Goal: Information Seeking & Learning: Learn about a topic

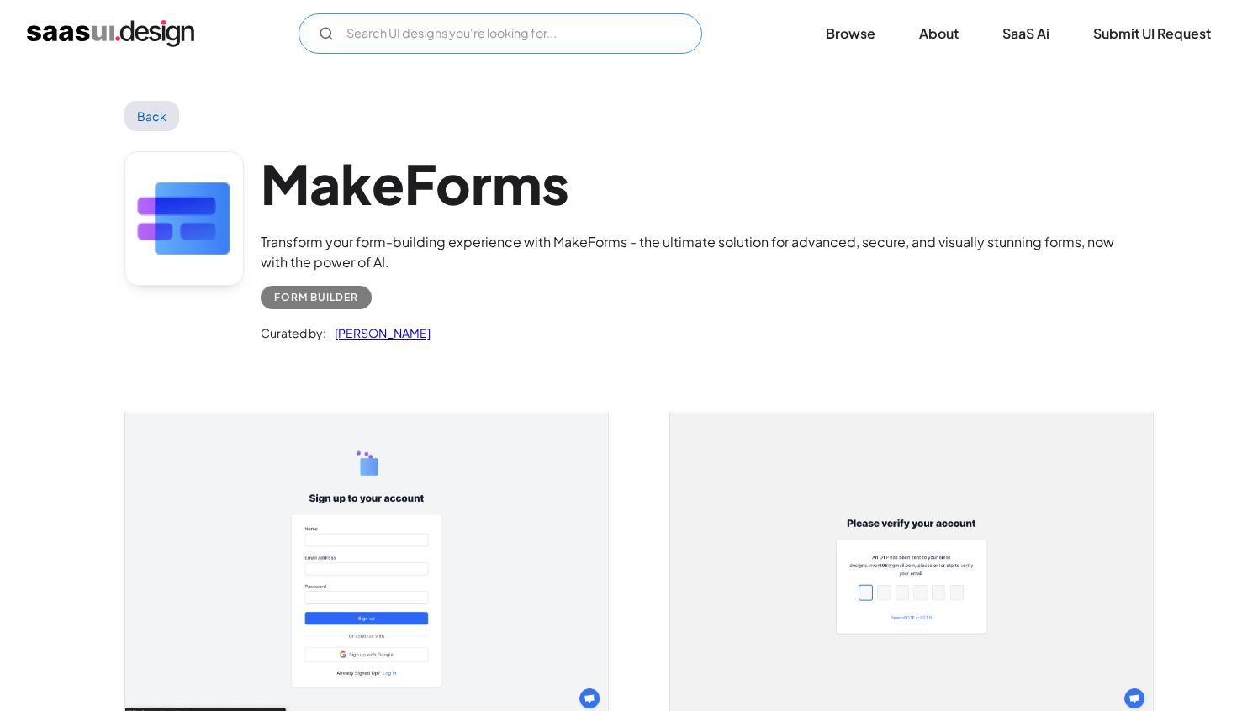
click at [498, 32] on input "Email Form" at bounding box center [501, 33] width 404 height 40
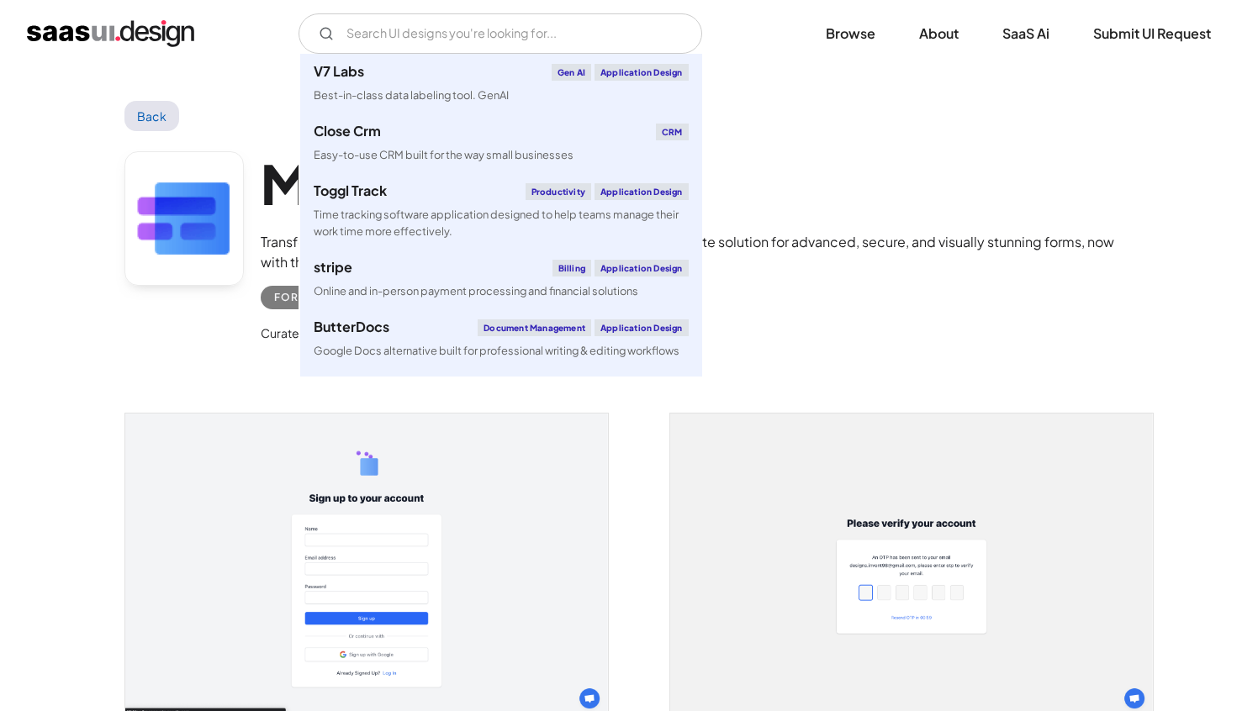
click at [148, 117] on link "Back" at bounding box center [151, 116] width 55 height 30
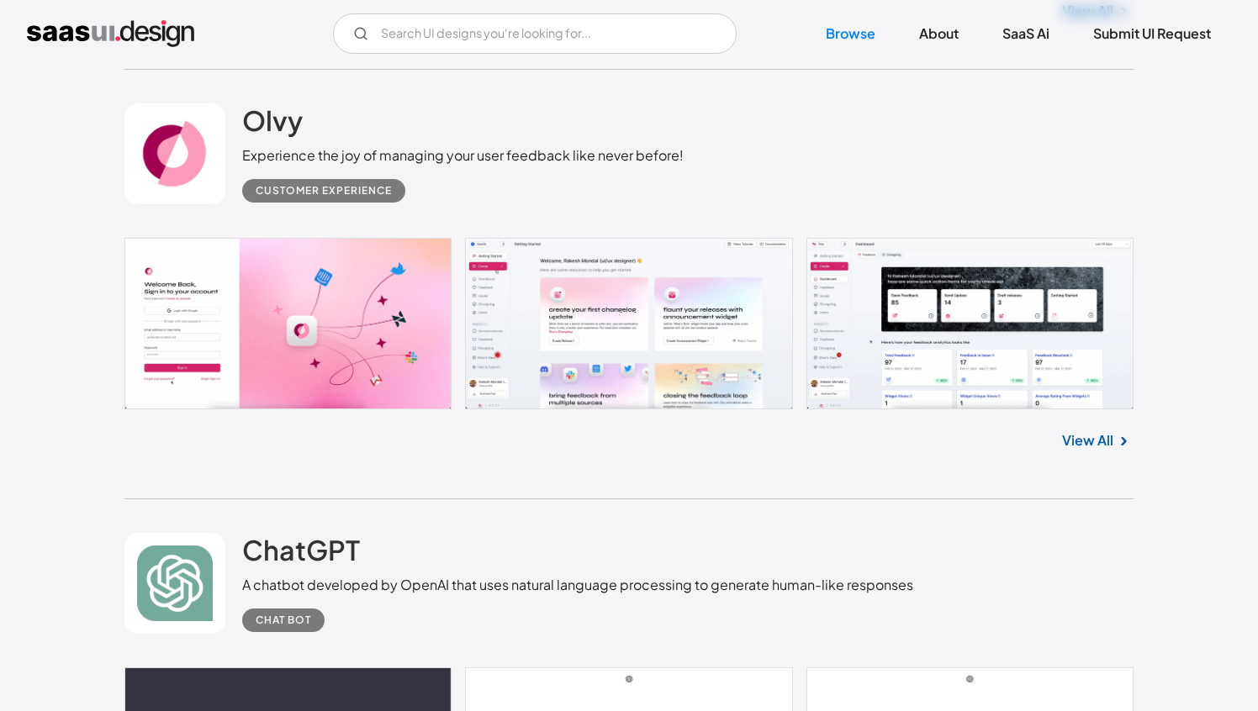
scroll to position [917, 0]
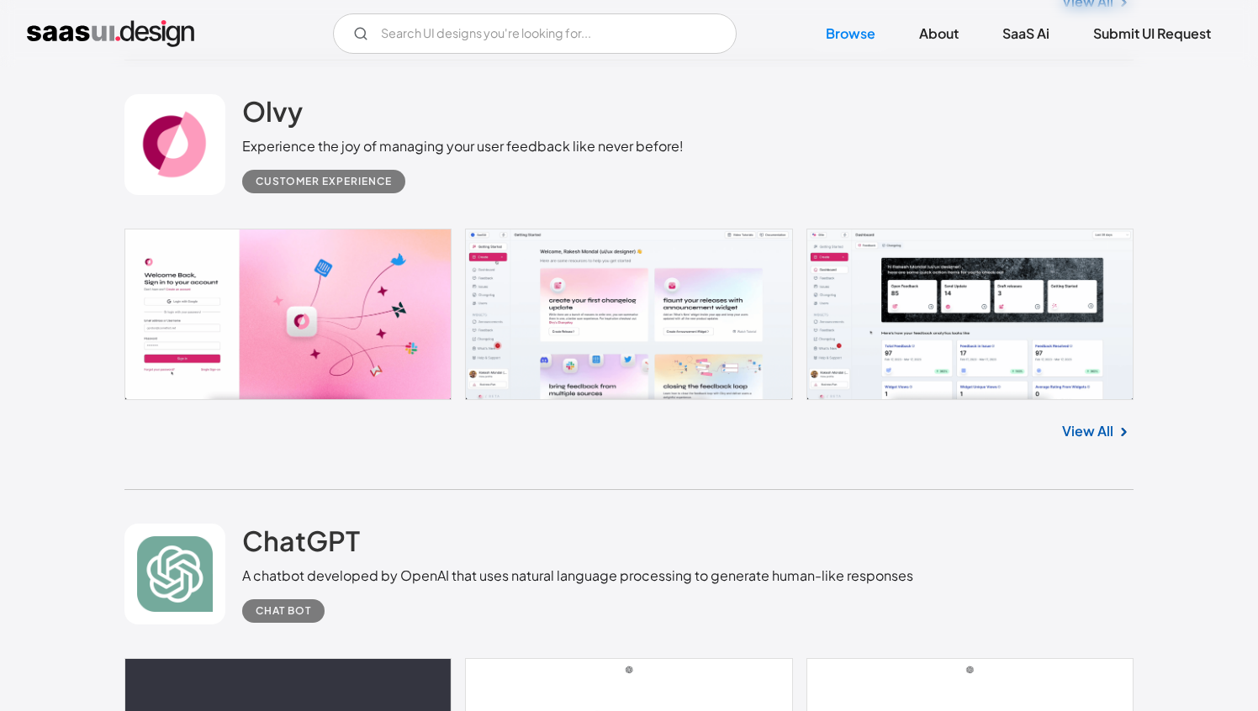
click at [833, 315] on link at bounding box center [628, 315] width 1009 height 172
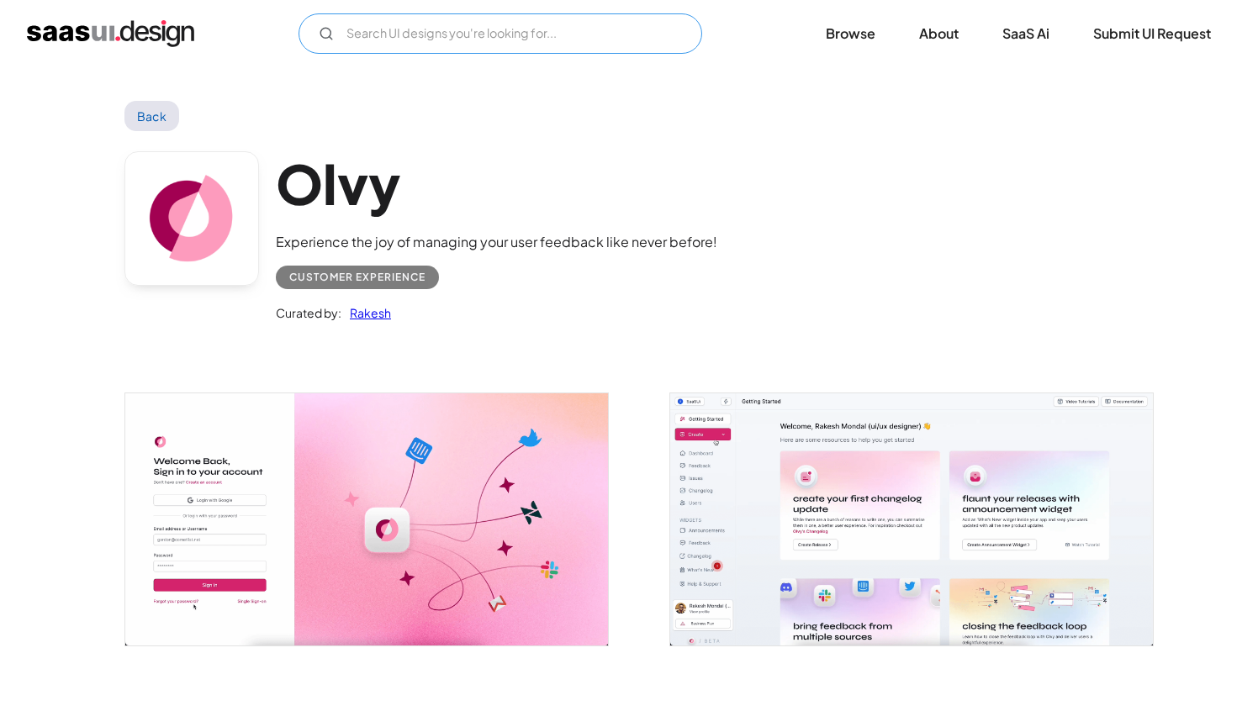
click at [453, 45] on input "Email Form" at bounding box center [501, 33] width 404 height 40
type input "b"
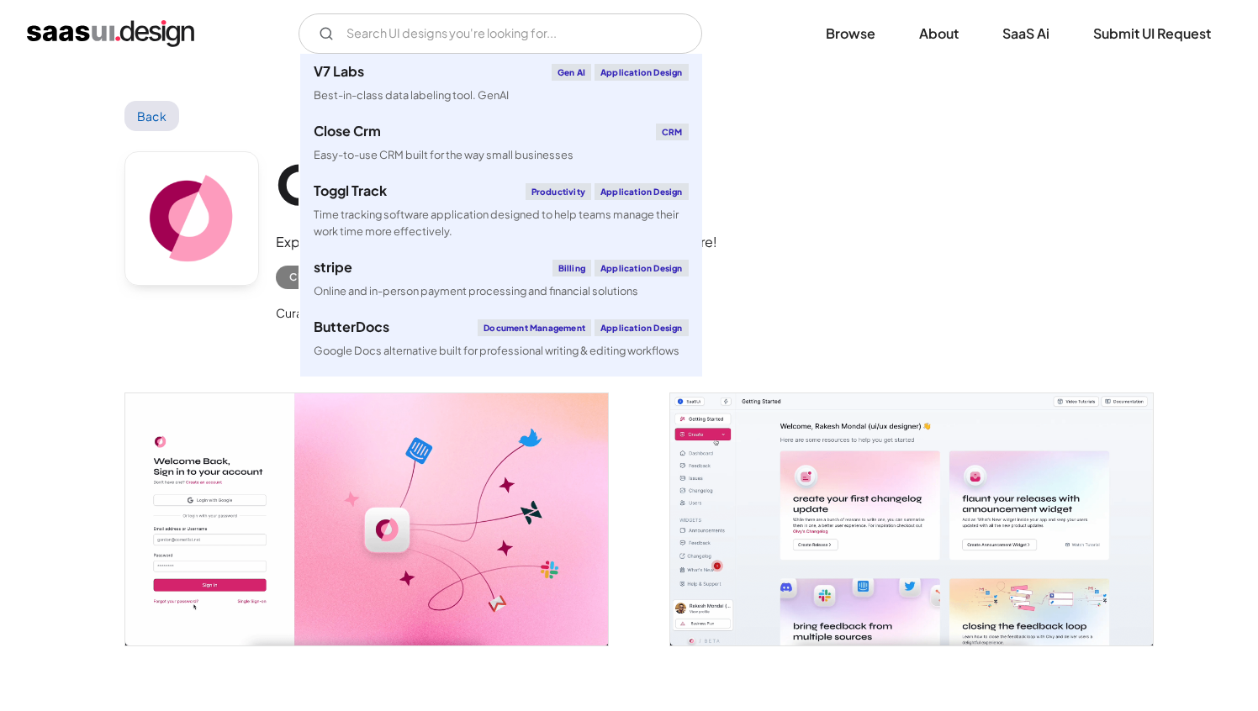
click at [808, 290] on div "Olvy Experience the joy of managing your user feedback like never before! Custo…" at bounding box center [628, 240] width 1009 height 219
